Goal: Check status: Check status

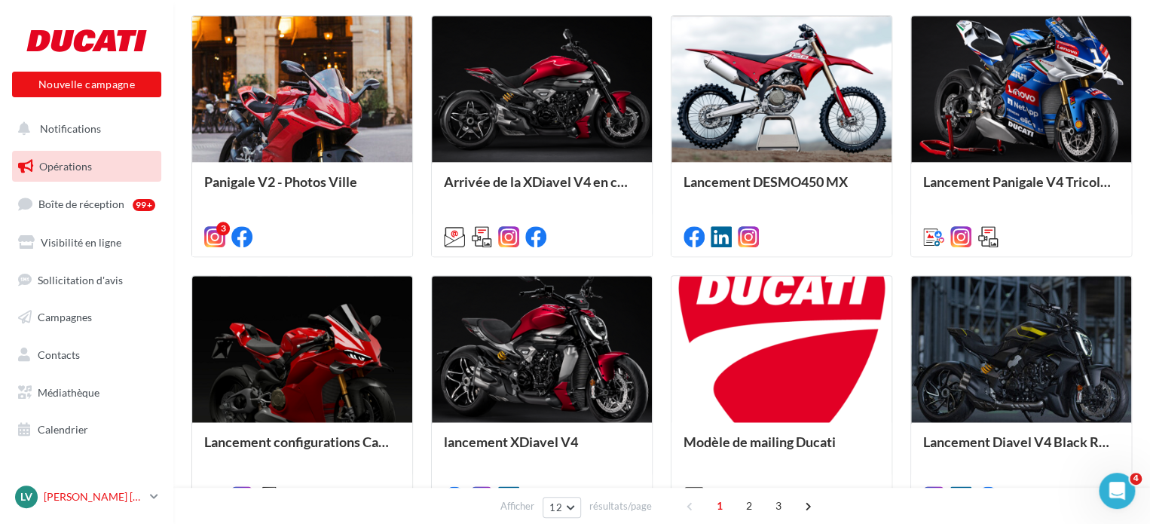
scroll to position [754, 0]
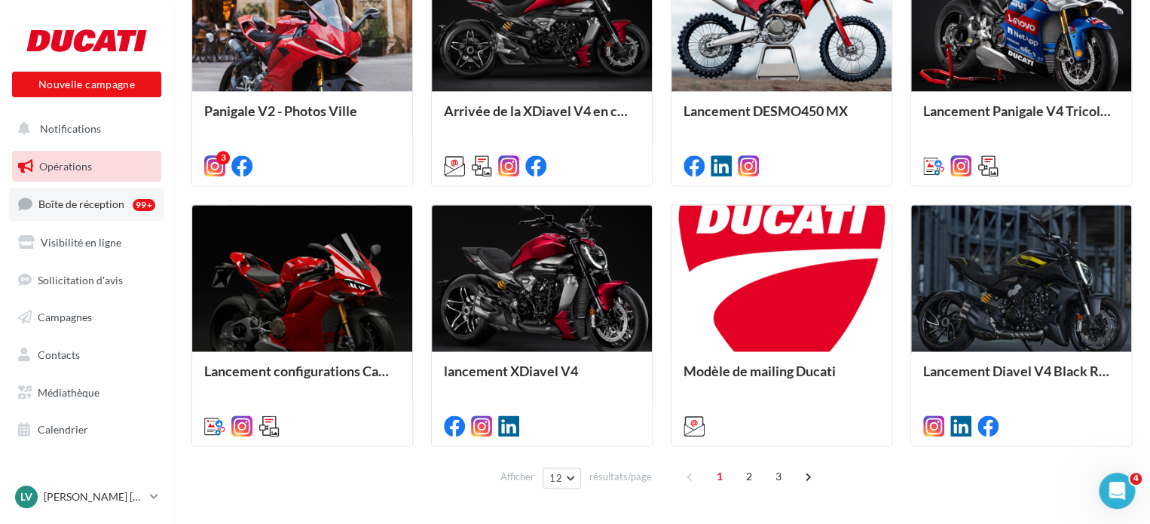
click at [92, 202] on span "Boîte de réception" at bounding box center [81, 204] width 86 height 13
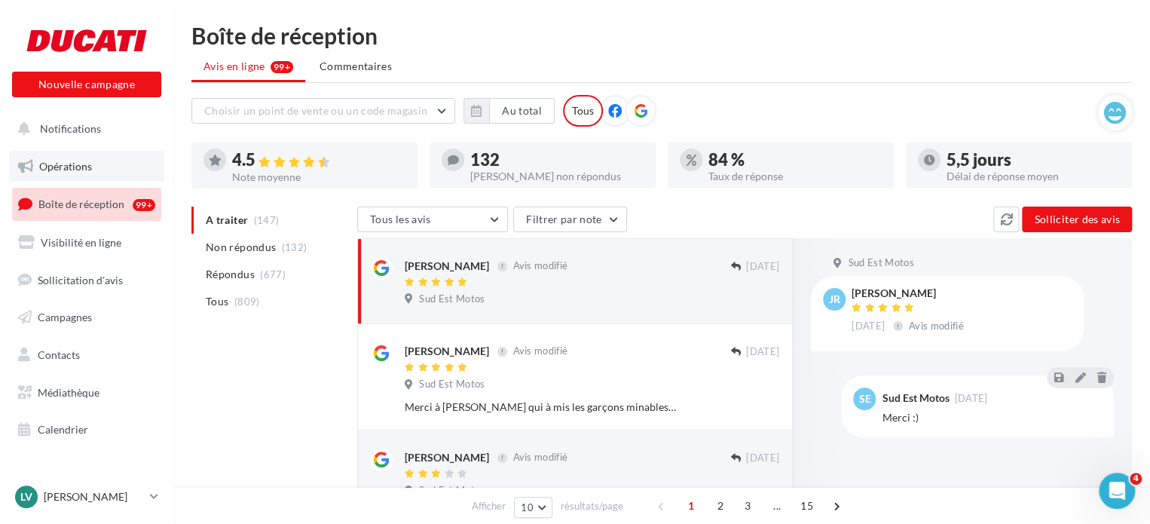
click at [86, 159] on link "Opérations" at bounding box center [86, 167] width 155 height 32
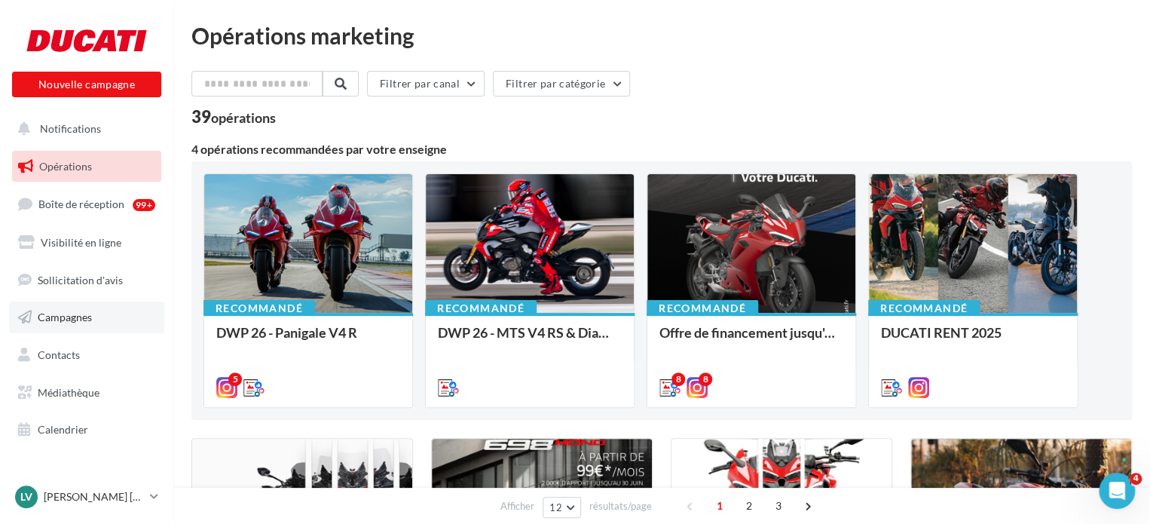
click at [63, 319] on span "Campagnes" at bounding box center [65, 317] width 54 height 13
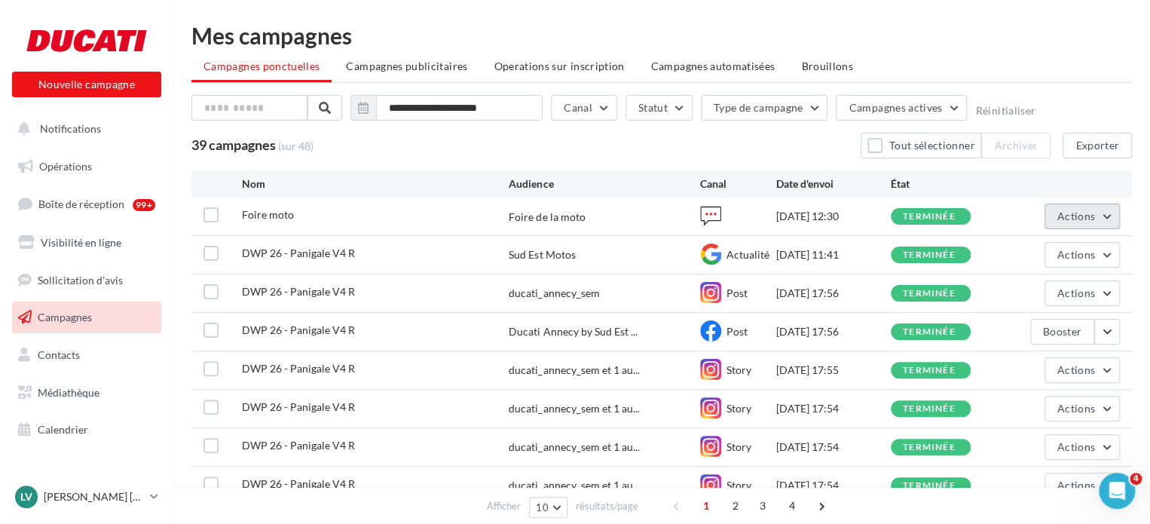
click at [1108, 219] on button "Actions" at bounding box center [1082, 217] width 75 height 26
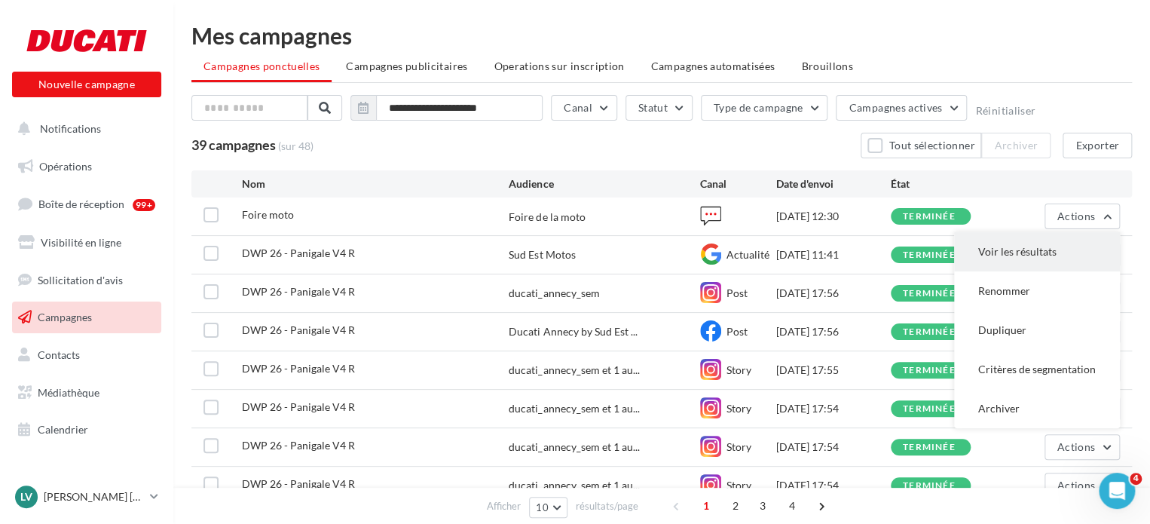
click at [1086, 244] on button "Voir les résultats" at bounding box center [1037, 251] width 166 height 39
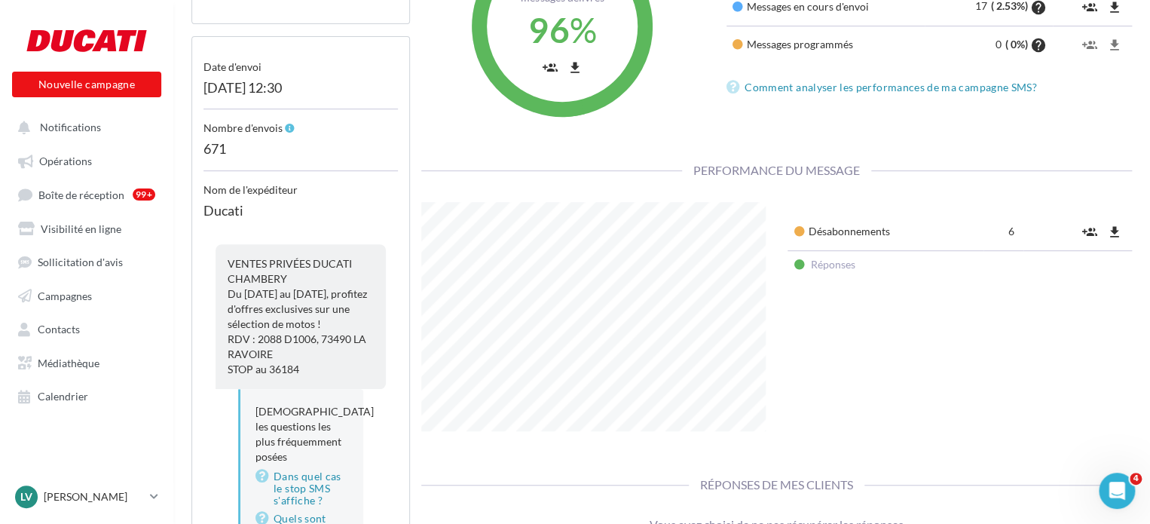
scroll to position [444, 0]
